Goal: Information Seeking & Learning: Learn about a topic

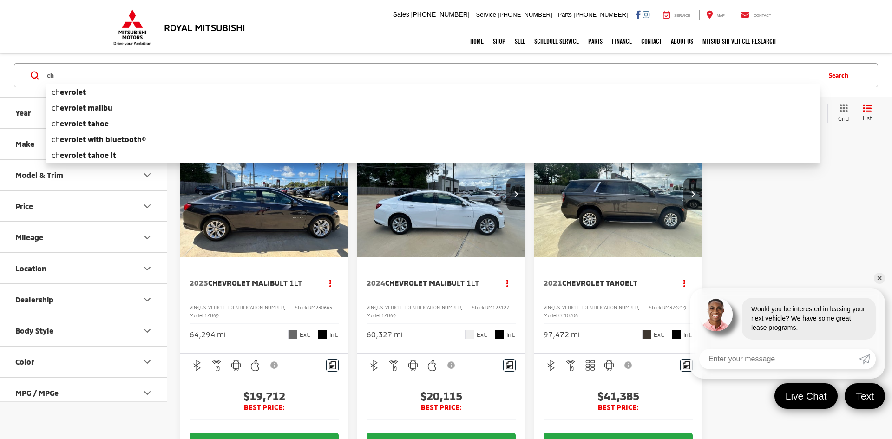
type input "c"
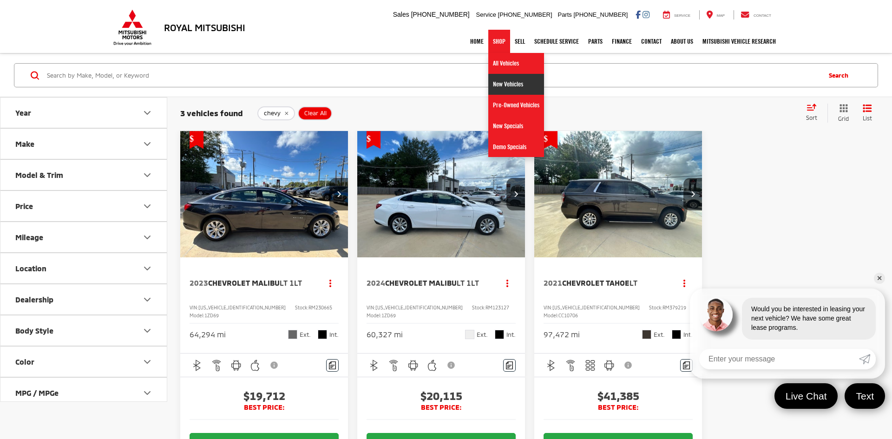
click at [501, 83] on link "New Vehicles" at bounding box center [517, 84] width 56 height 21
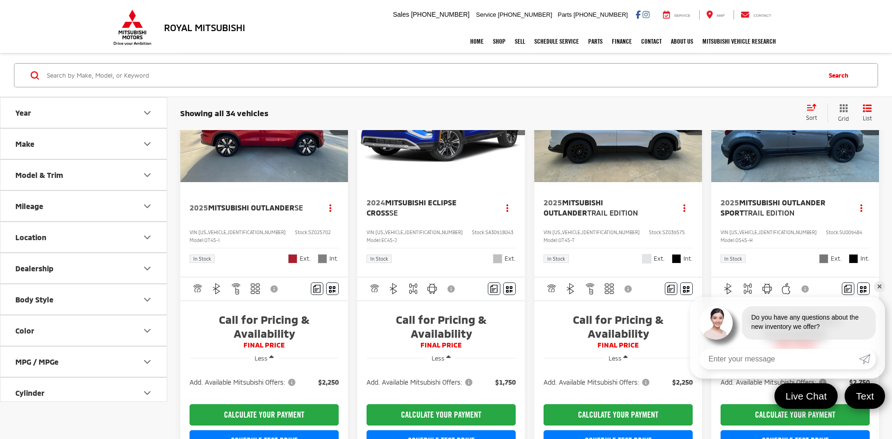
click at [585, 251] on div "2025 Mitsubishi Outlander Trail Edition Copy Link Share Print View Details VIN:…" at bounding box center [619, 229] width 168 height 95
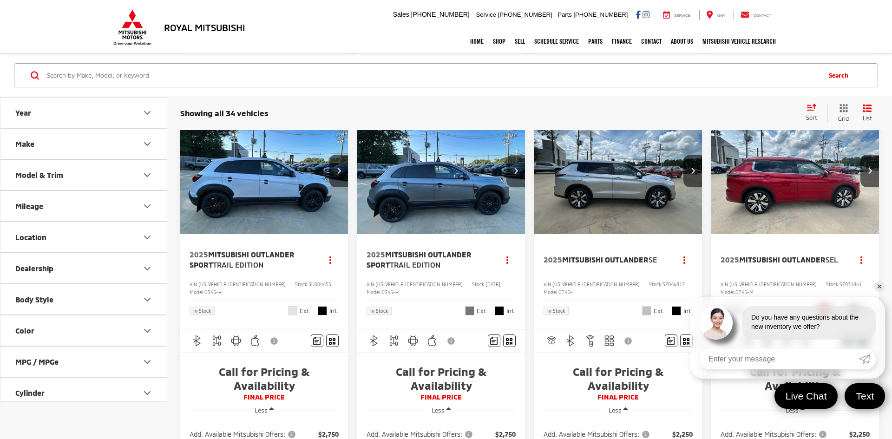
scroll to position [1034, 0]
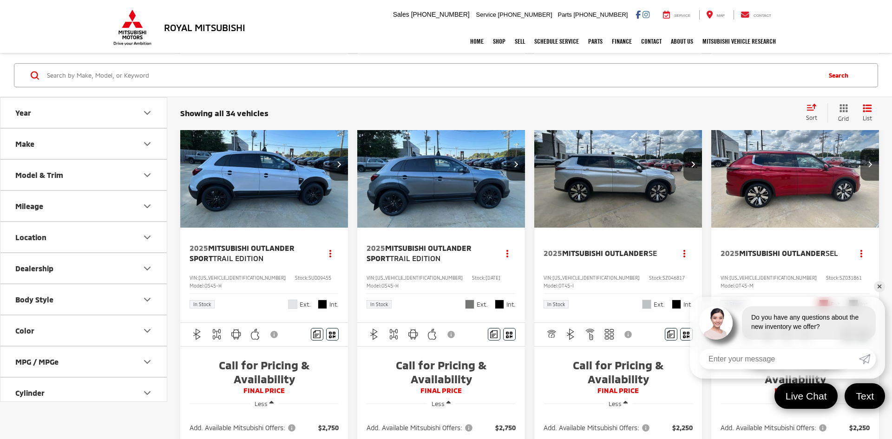
click at [272, 229] on img "2025 Mitsubishi Outlander Sport Trail Edition 0" at bounding box center [264, 165] width 169 height 127
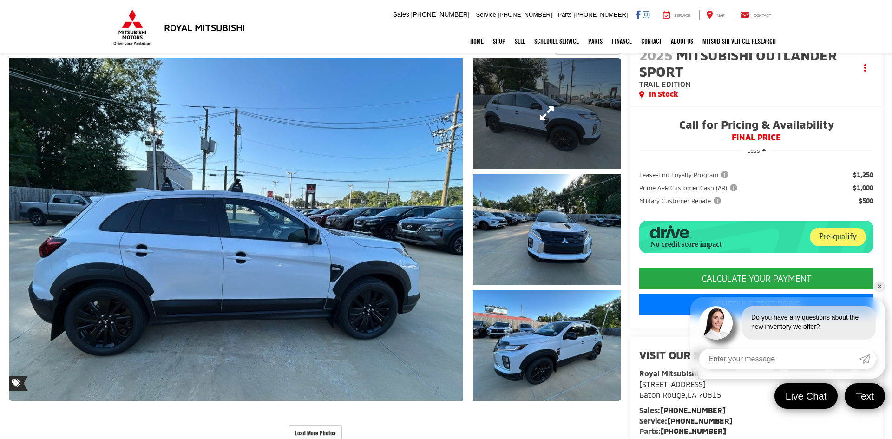
scroll to position [76, 0]
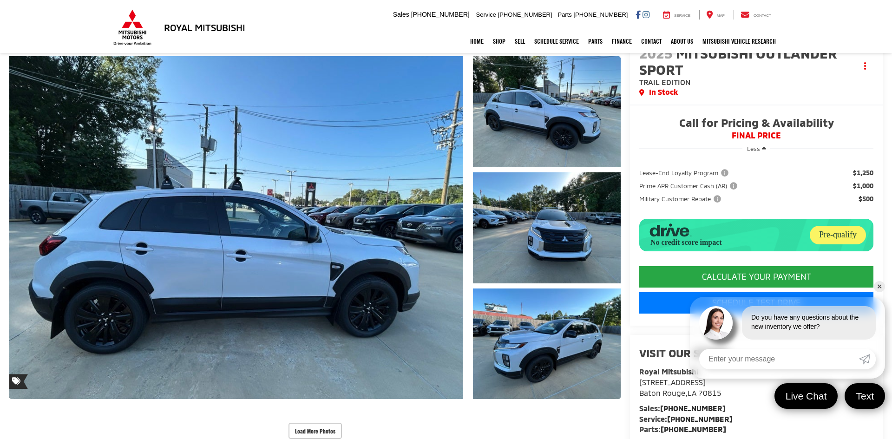
click at [879, 288] on link "✕" at bounding box center [879, 286] width 11 height 11
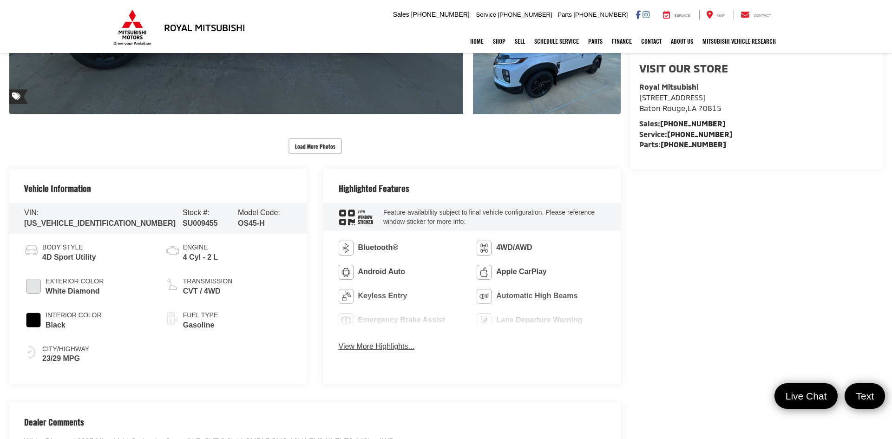
scroll to position [359, 0]
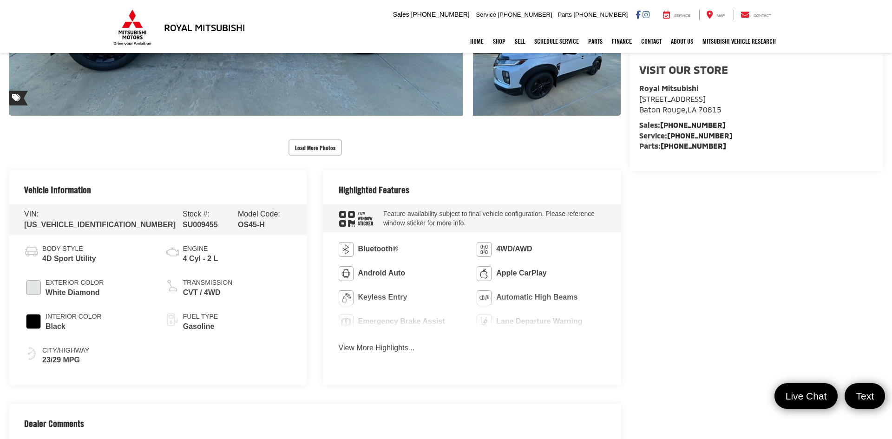
click at [392, 353] on button "View More Highlights..." at bounding box center [377, 348] width 76 height 11
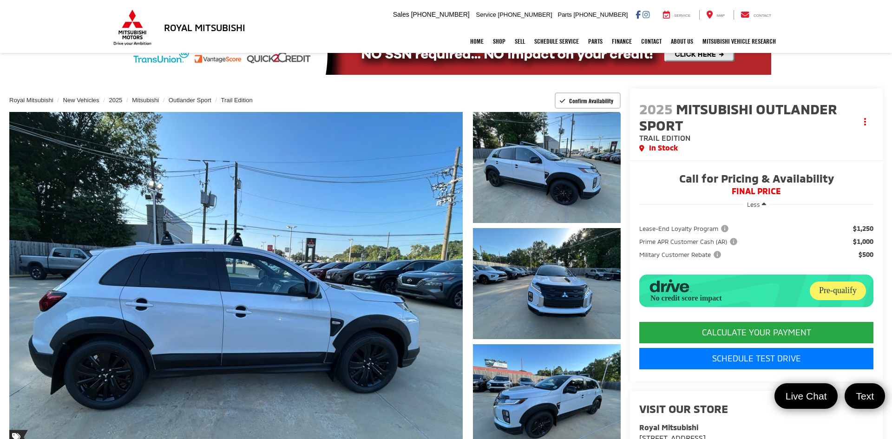
scroll to position [0, 0]
